Goal: Navigation & Orientation: Understand site structure

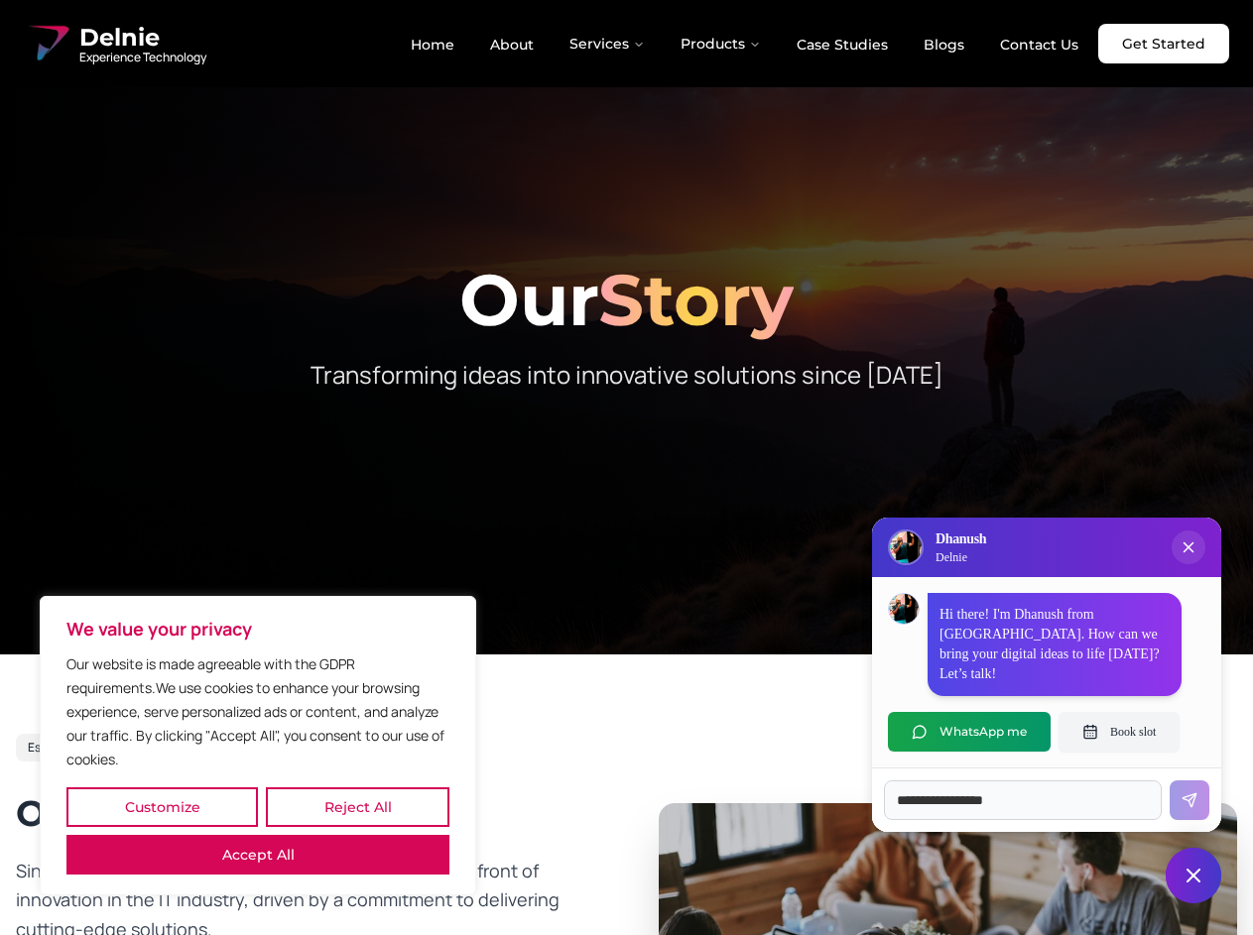
click at [162, 807] on button "Customize" at bounding box center [161, 808] width 191 height 40
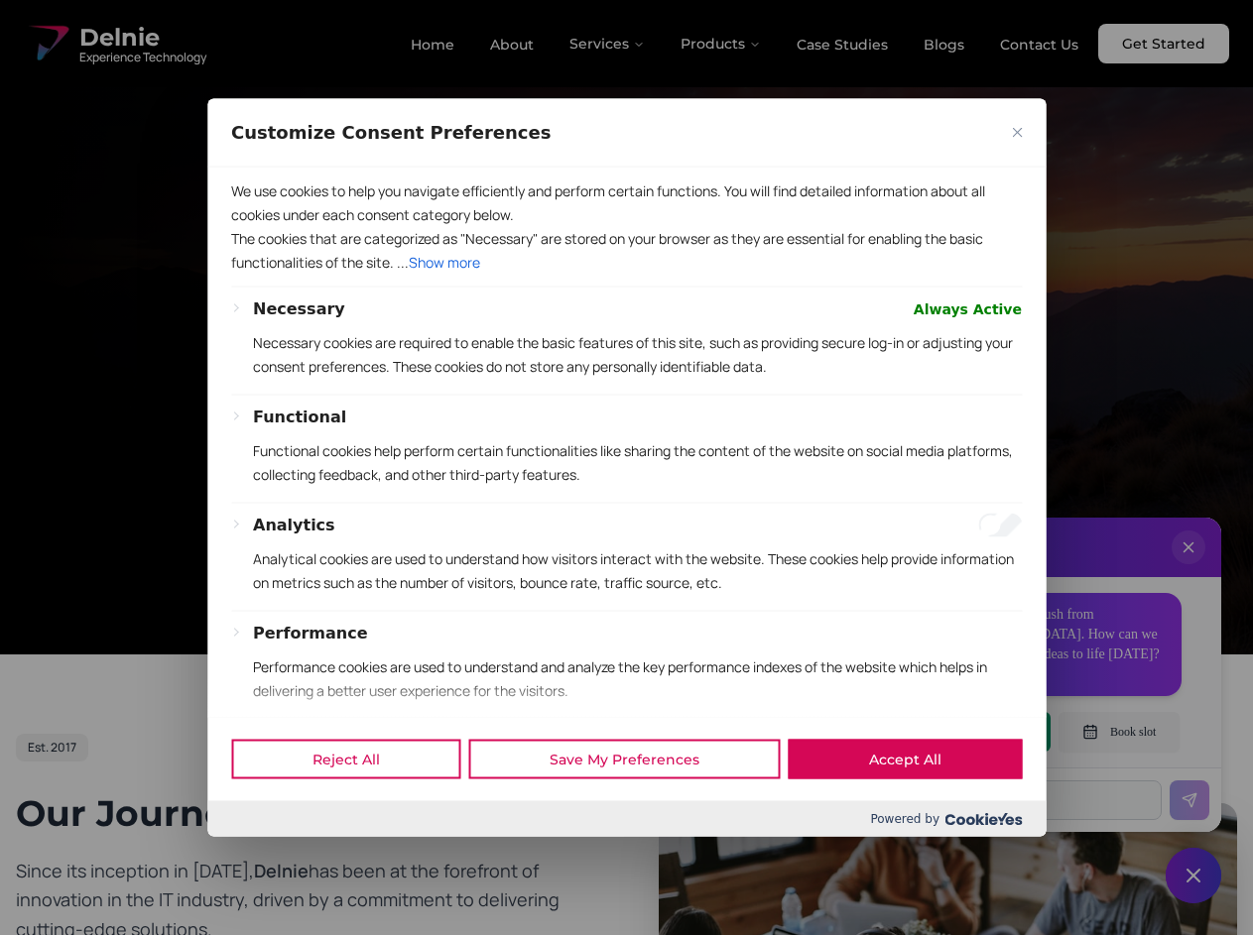
click at [357, 807] on div at bounding box center [626, 467] width 1253 height 935
click at [258, 226] on p "We use cookies to help you navigate efficiently and perform certain functions. …" at bounding box center [626, 203] width 791 height 48
click at [626, 274] on p "The cookies that are categorized as "Necessary" are stored on your browser as t…" at bounding box center [626, 250] width 791 height 48
click at [608, 44] on div at bounding box center [626, 467] width 1253 height 935
click at [721, 44] on div at bounding box center [626, 467] width 1253 height 935
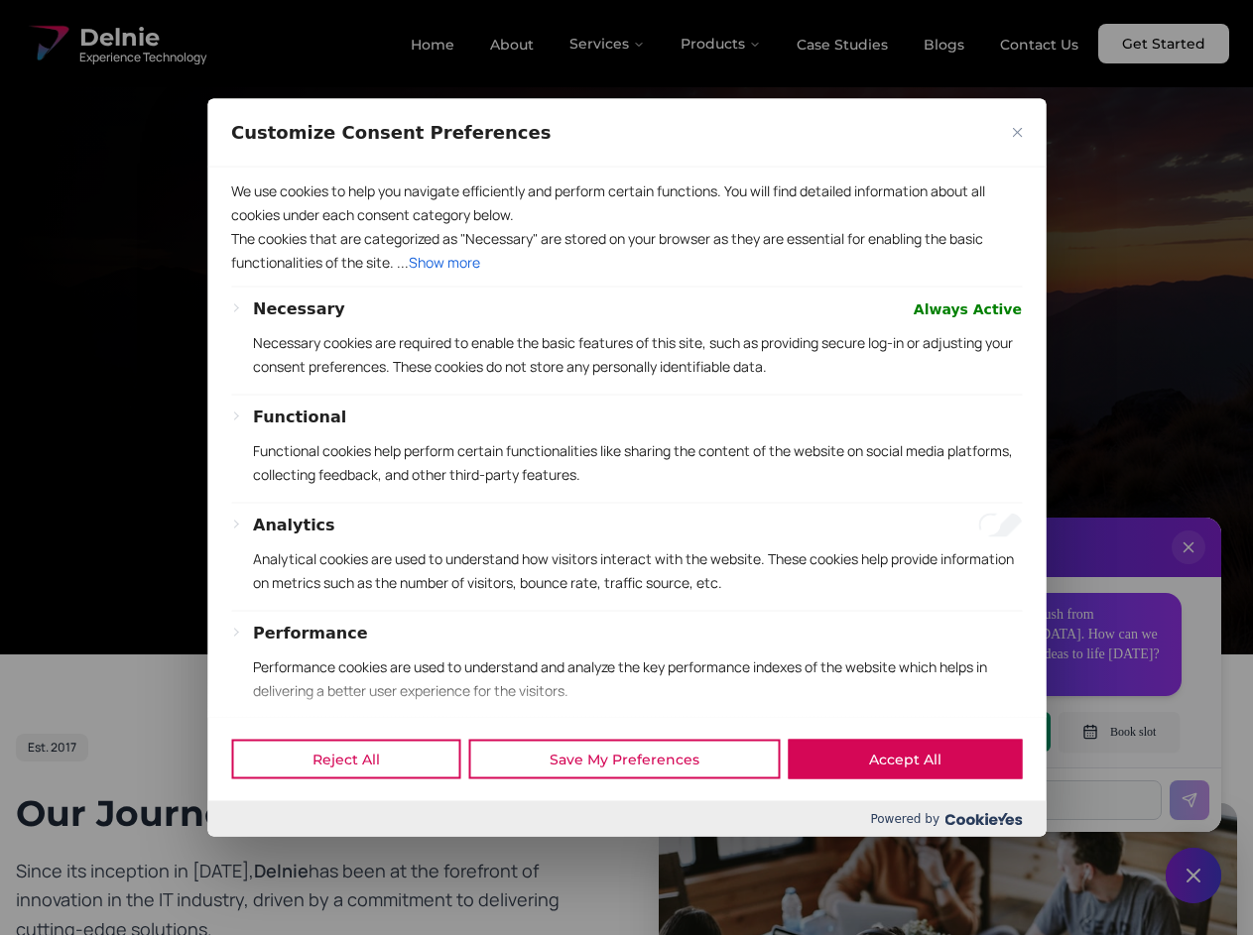
click at [1188, 567] on div at bounding box center [626, 467] width 1253 height 935
click at [969, 732] on div "Reject All Save My Preferences Accept All" at bounding box center [626, 759] width 838 height 84
click at [1119, 732] on div at bounding box center [626, 467] width 1253 height 935
click at [1193, 876] on div at bounding box center [626, 467] width 1253 height 935
